Goal: Transaction & Acquisition: Purchase product/service

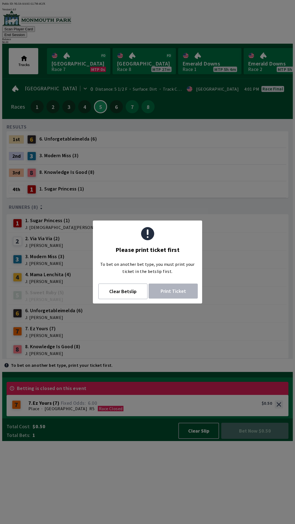
click at [167, 294] on span "Print Ticket" at bounding box center [173, 291] width 36 height 6
click at [128, 292] on button "Clear Betslip" at bounding box center [122, 292] width 49 height 16
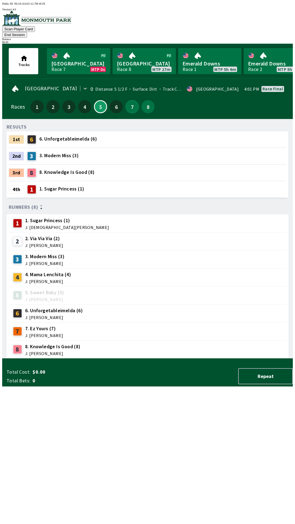
click at [127, 100] on button "7" at bounding box center [132, 106] width 13 height 13
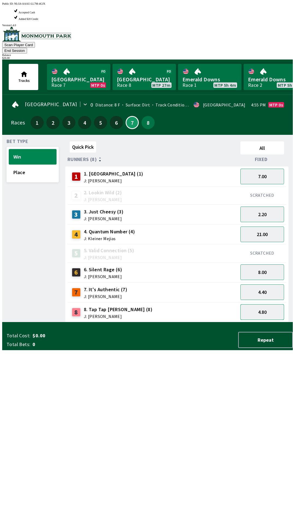
click at [271, 304] on button "4.80" at bounding box center [262, 312] width 44 height 16
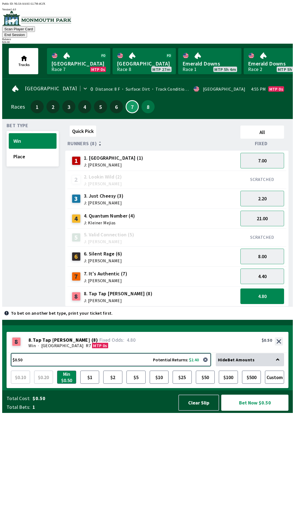
click at [46, 366] on button "$0.50 Potential Returns: $2.40" at bounding box center [111, 359] width 200 height 13
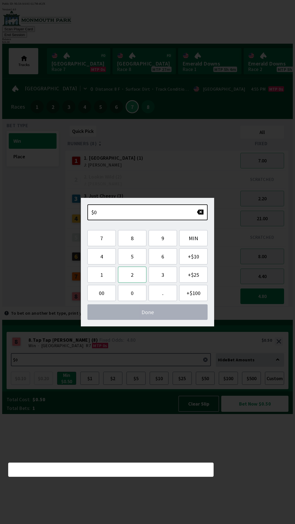
click at [133, 275] on button "2" at bounding box center [132, 275] width 28 height 16
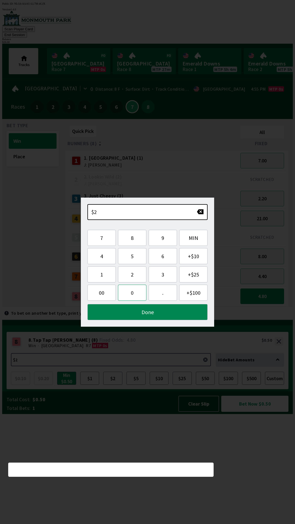
click at [134, 293] on button "0" at bounding box center [132, 293] width 28 height 16
click at [163, 293] on button "." at bounding box center [162, 293] width 28 height 16
click at [107, 293] on span "00" at bounding box center [102, 292] width 20 height 7
click at [149, 314] on button "Done" at bounding box center [147, 312] width 120 height 16
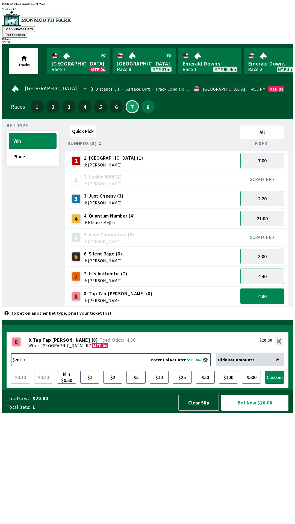
click at [249, 411] on button "Bet Now $20.00" at bounding box center [254, 403] width 67 height 16
